Goal: Communication & Community: Answer question/provide support

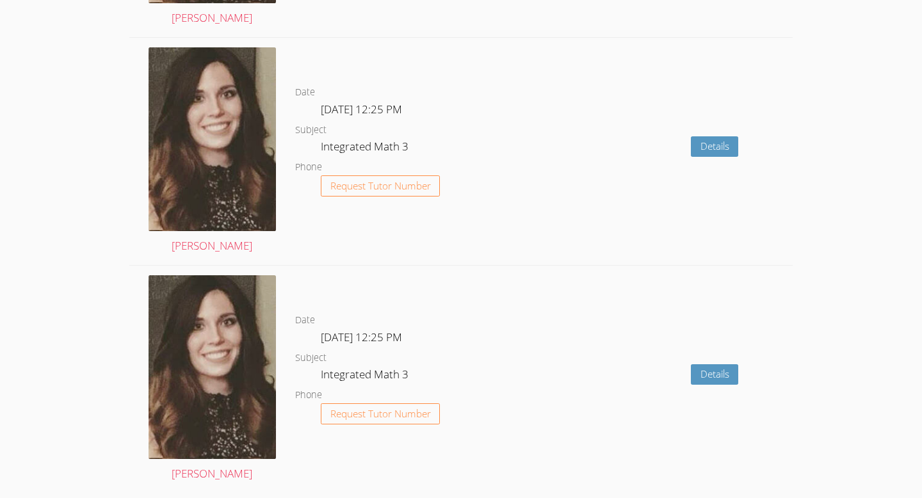
scroll to position [2071, 0]
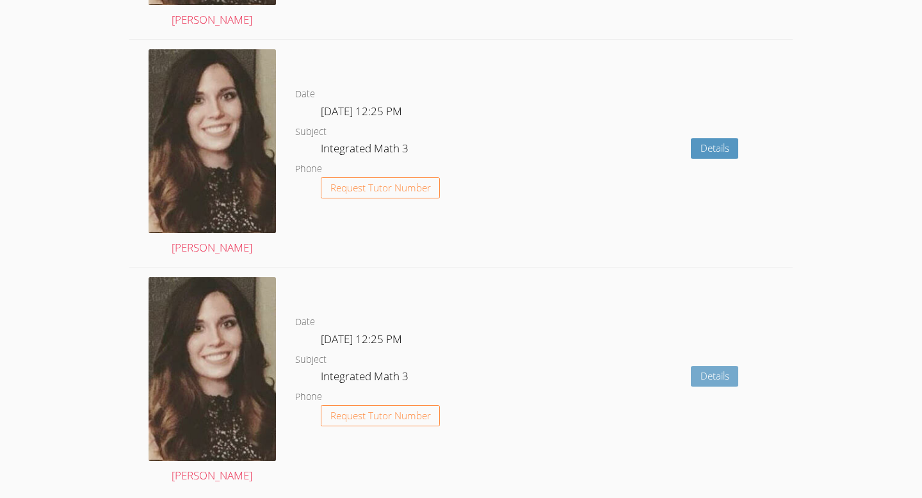
click at [718, 373] on link "Details" at bounding box center [715, 376] width 48 height 21
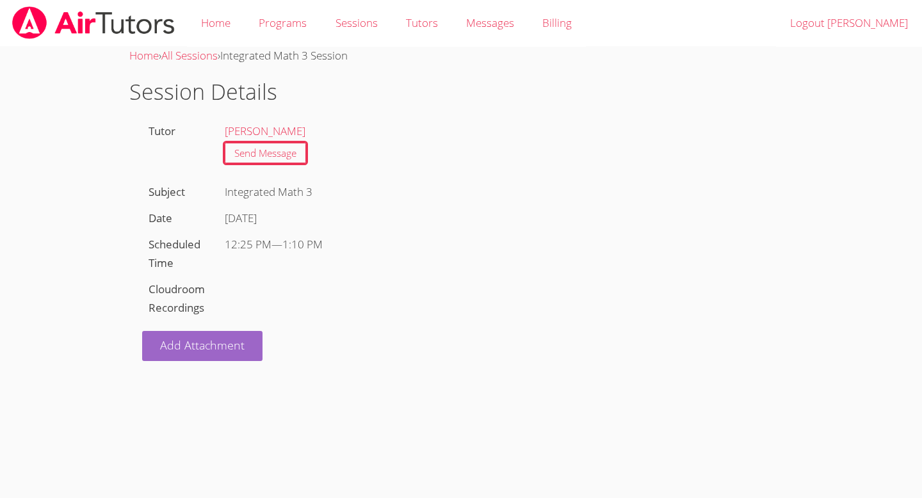
scroll to position [2071, 0]
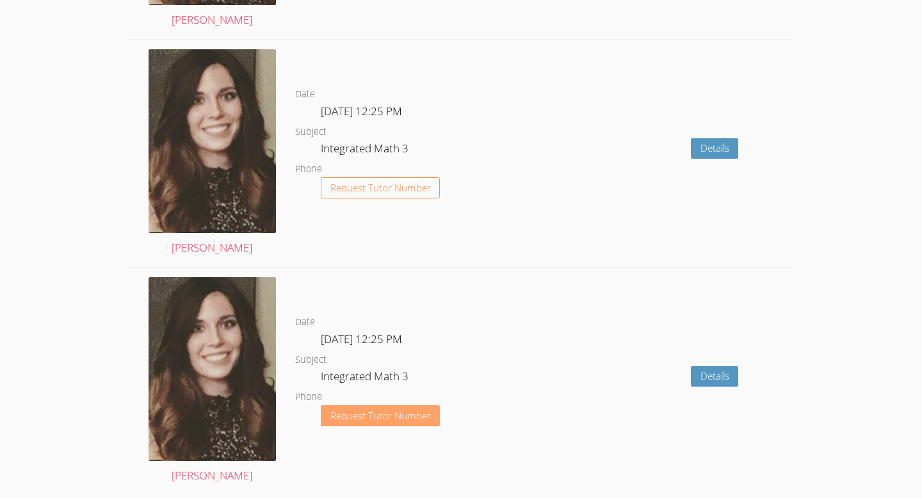
click at [359, 411] on span "Request Tutor Number" at bounding box center [381, 416] width 101 height 10
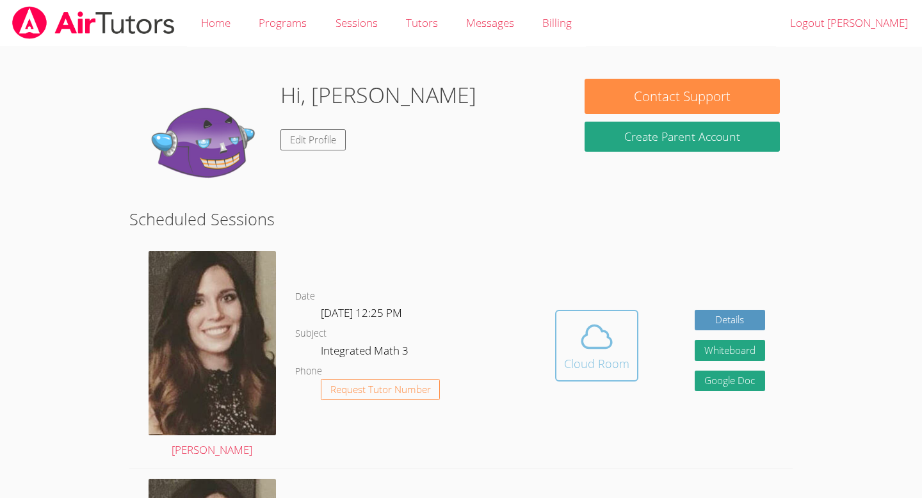
click at [586, 329] on icon at bounding box center [597, 336] width 29 height 22
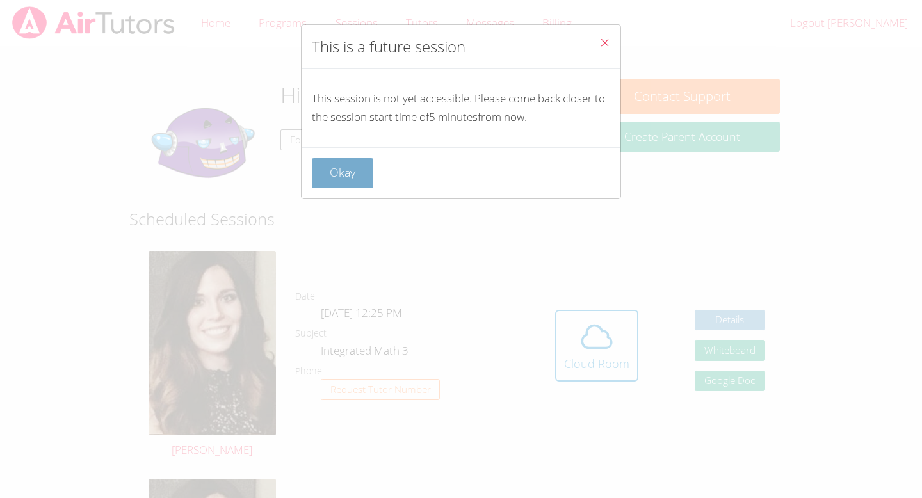
click at [363, 176] on button "Okay" at bounding box center [342, 173] width 61 height 30
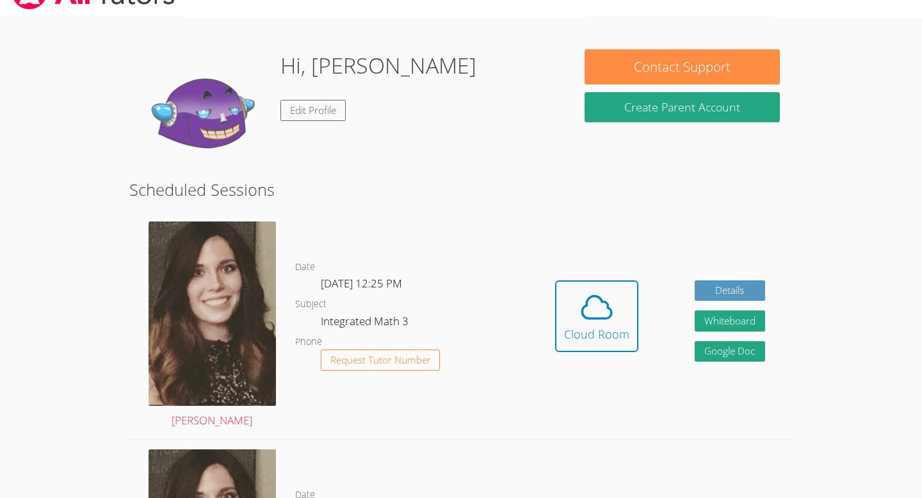
scroll to position [30, 0]
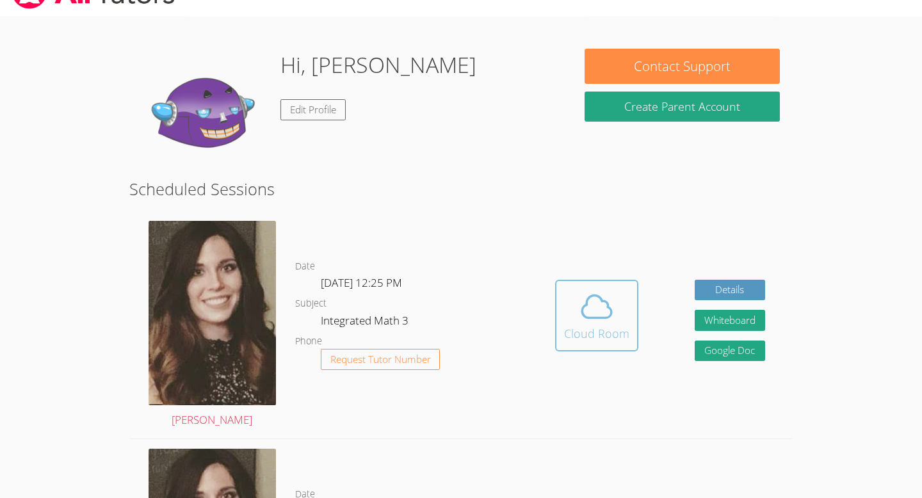
click at [612, 318] on icon at bounding box center [597, 307] width 36 height 36
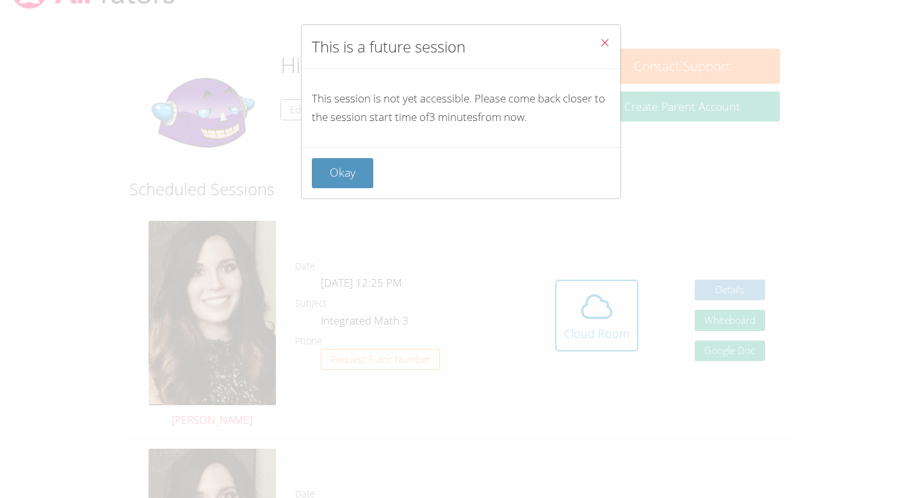
click at [610, 42] on button "Close" at bounding box center [604, 44] width 31 height 39
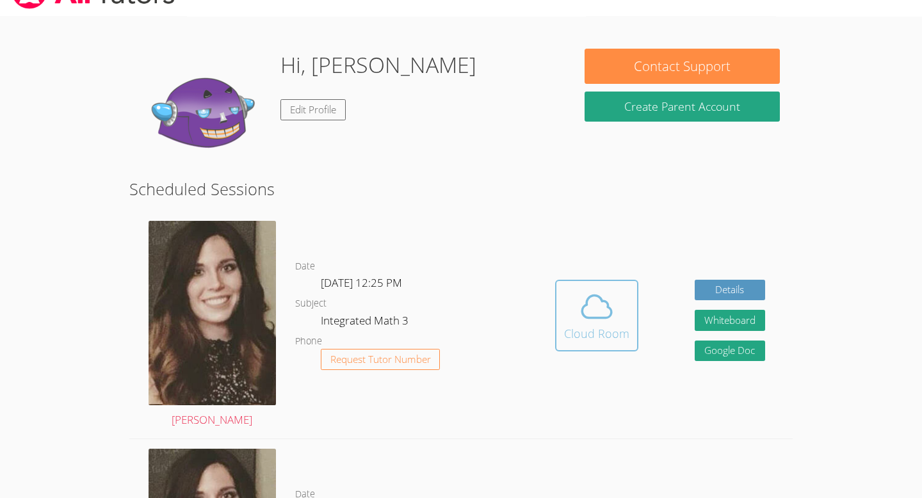
click at [568, 347] on button "Cloud Room" at bounding box center [596, 316] width 83 height 72
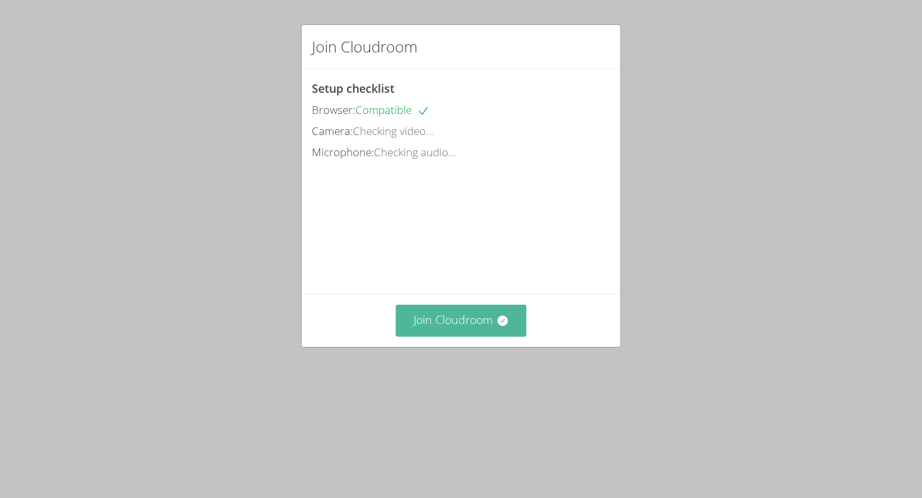
click at [478, 336] on button "Join Cloudroom" at bounding box center [461, 320] width 131 height 31
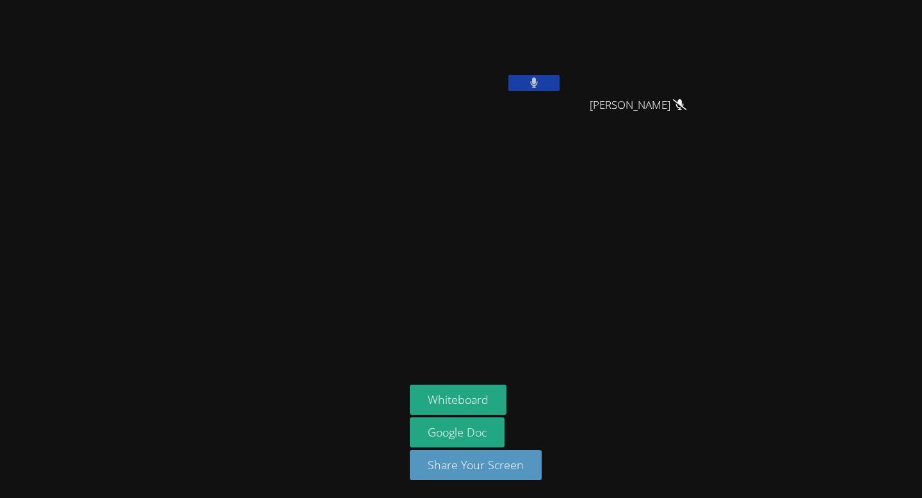
click at [534, 88] on button at bounding box center [534, 83] width 51 height 16
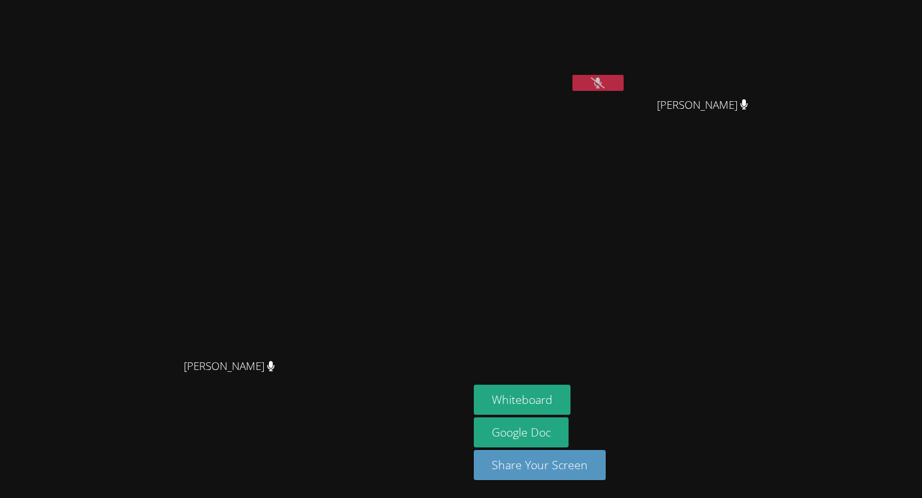
click at [605, 83] on icon at bounding box center [597, 83] width 13 height 11
click at [624, 82] on button at bounding box center [598, 83] width 51 height 16
drag, startPoint x: 748, startPoint y: 80, endPoint x: 749, endPoint y: 67, distance: 12.8
click at [624, 79] on button at bounding box center [598, 83] width 51 height 16
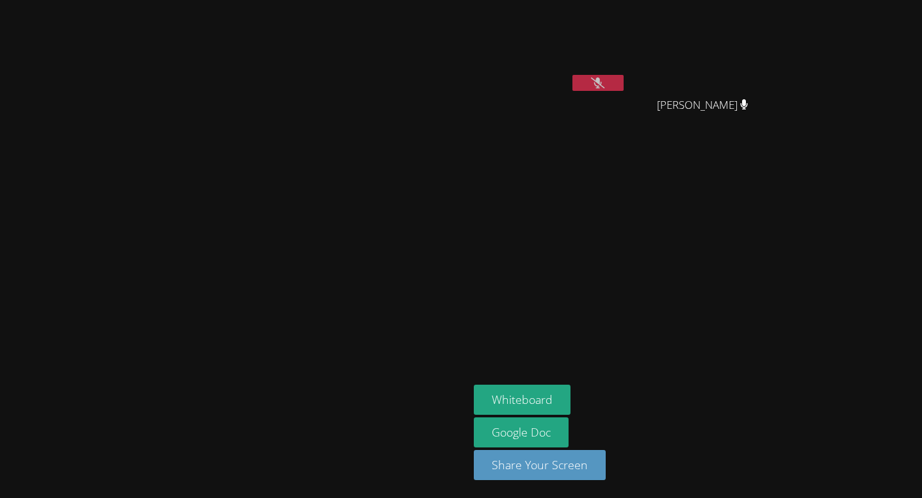
click at [605, 80] on icon at bounding box center [597, 83] width 13 height 11
click at [624, 80] on button at bounding box center [598, 83] width 51 height 16
click at [605, 80] on icon at bounding box center [597, 83] width 13 height 11
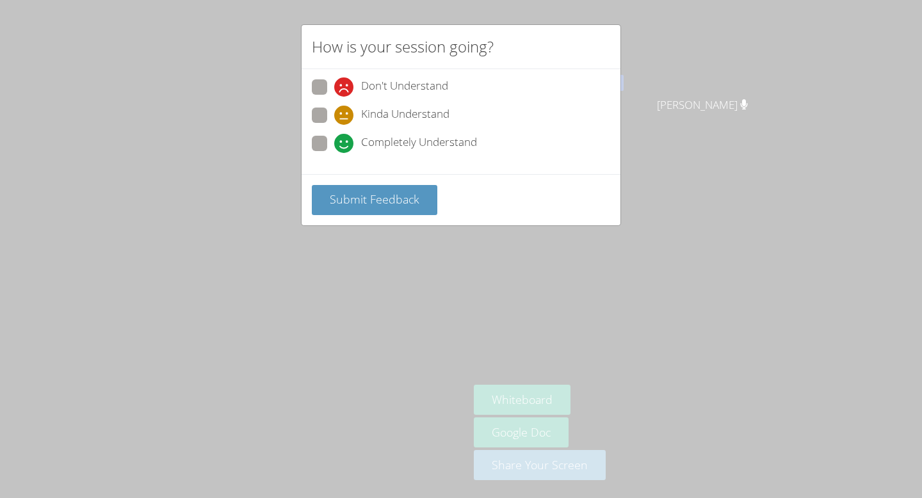
click at [334, 125] on span at bounding box center [334, 125] width 0 height 0
click at [334, 113] on input "Kinda Understand" at bounding box center [339, 113] width 11 height 11
radio input "true"
click at [393, 193] on span "Submit Feedback" at bounding box center [375, 199] width 90 height 15
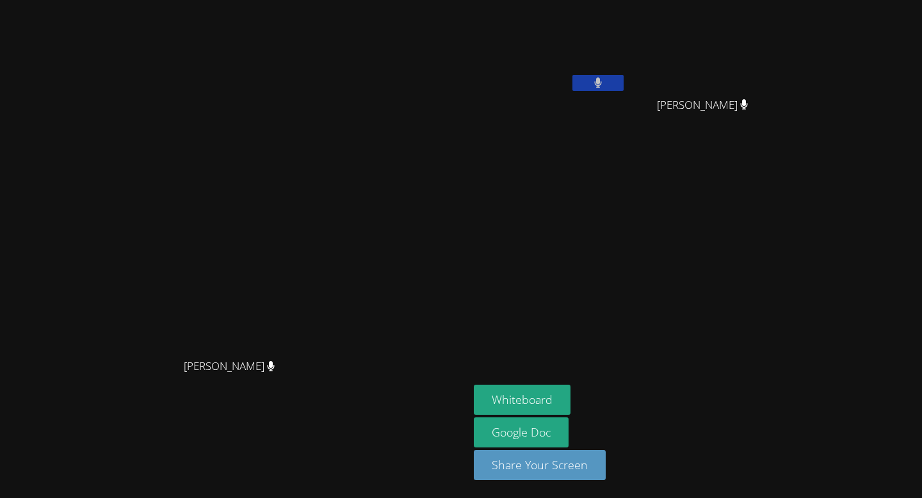
click at [573, 75] on button at bounding box center [598, 83] width 51 height 16
